Goal: Check status

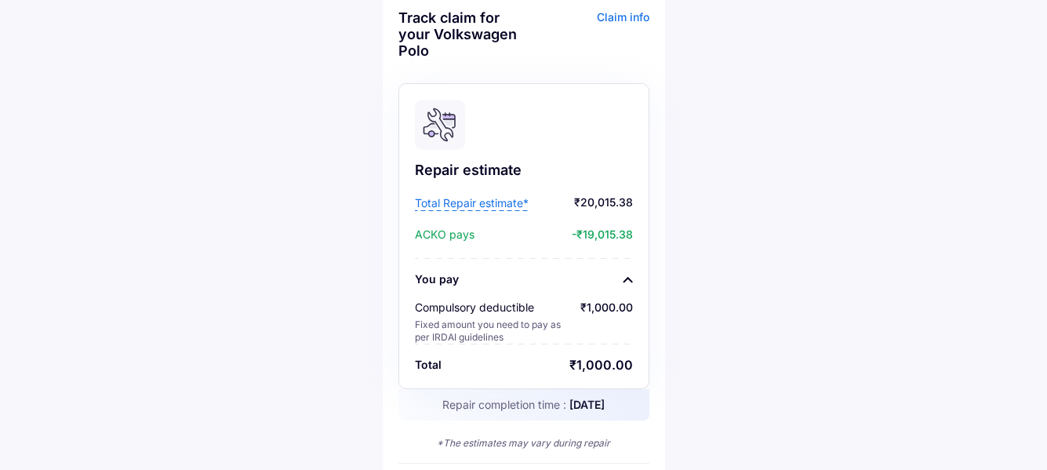
scroll to position [78, 0]
click at [476, 204] on span "Total Repair estimate*" at bounding box center [472, 202] width 114 height 16
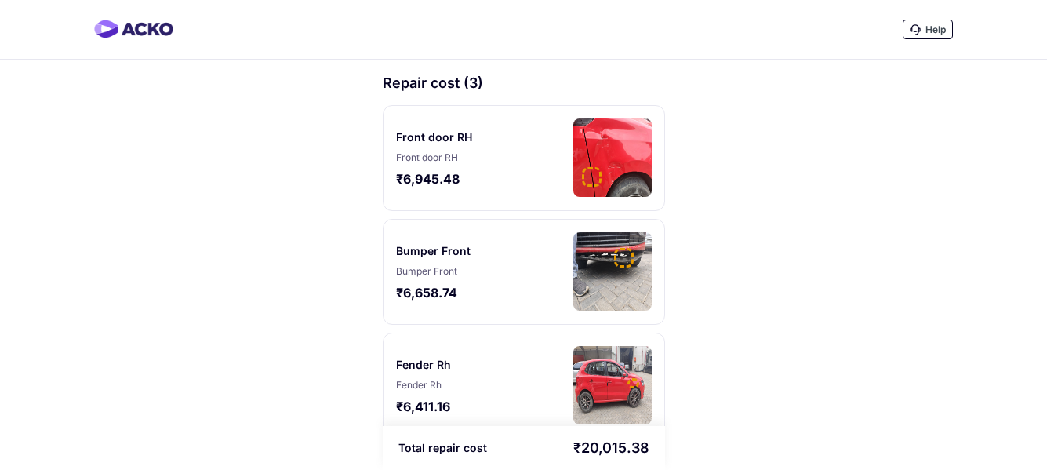
click at [140, 31] on img at bounding box center [133, 29] width 79 height 19
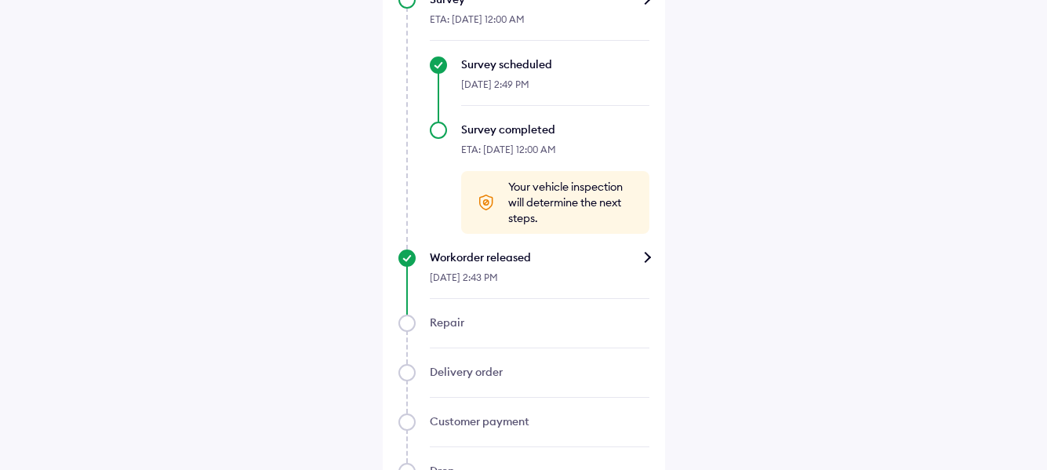
scroll to position [1076, 0]
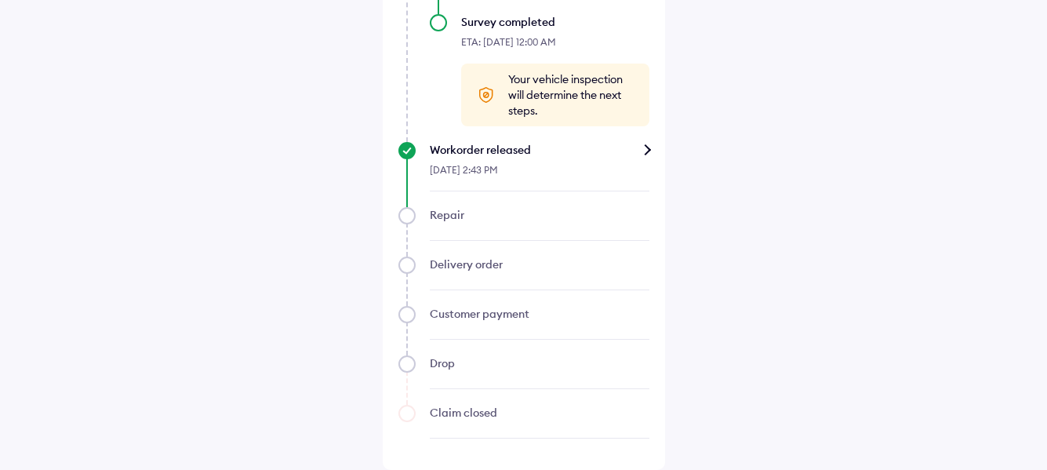
click at [648, 151] on div "Workorder released" at bounding box center [540, 150] width 220 height 16
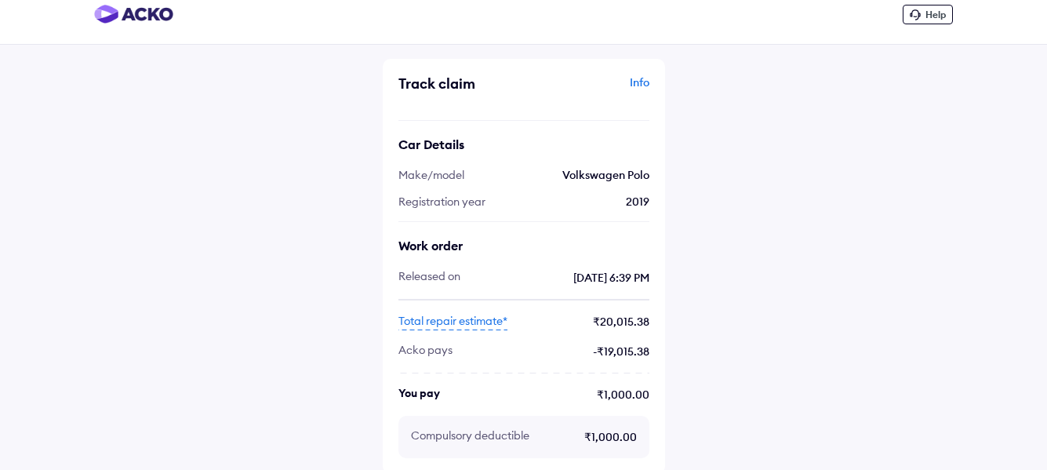
scroll to position [19, 0]
